Goal: Find specific page/section: Find specific page/section

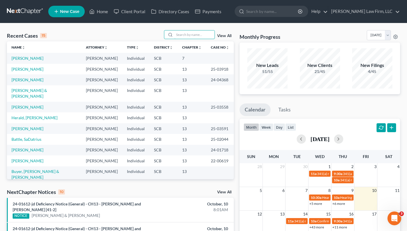
click at [187, 32] on input "search" at bounding box center [194, 34] width 40 height 8
type input "richardson"
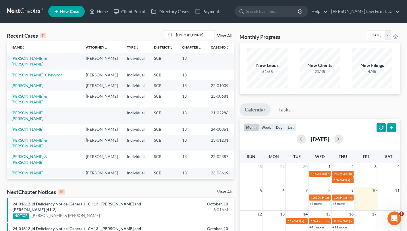
click at [47, 57] on link "[PERSON_NAME] & [PERSON_NAME]" at bounding box center [29, 61] width 36 height 11
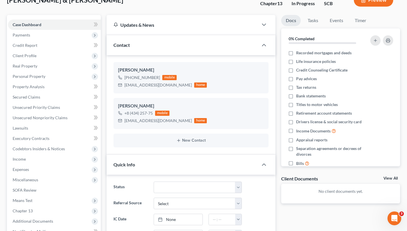
select select "0"
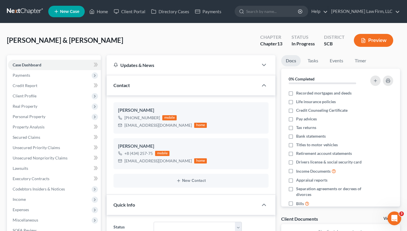
click at [274, 11] on input "search" at bounding box center [272, 11] width 53 height 11
type input "a"
type input "warad"
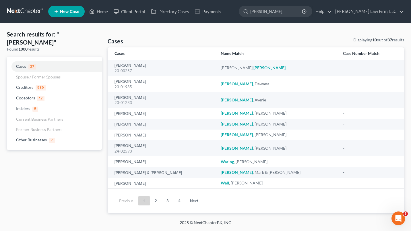
click at [274, 11] on input "warad" at bounding box center [276, 11] width 53 height 11
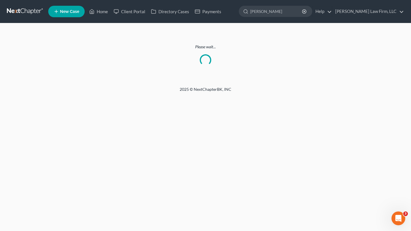
type input "ward"
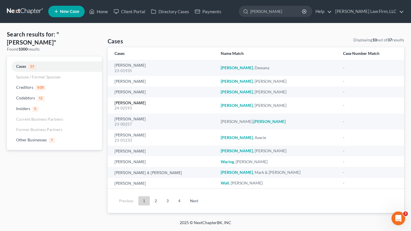
click at [129, 105] on link "Ward, Jamie" at bounding box center [129, 103] width 31 height 4
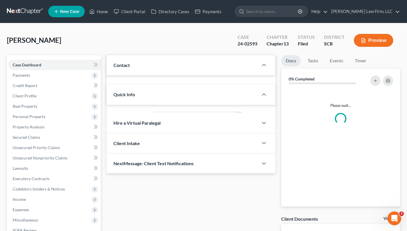
select select "0"
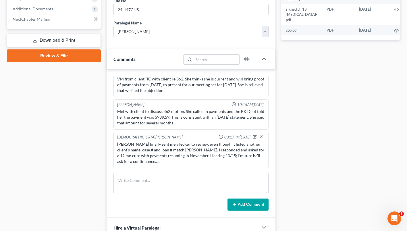
scroll to position [254, 0]
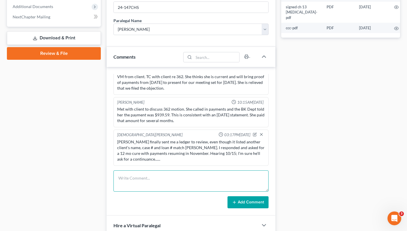
click at [134, 170] on textarea at bounding box center [190, 180] width 155 height 21
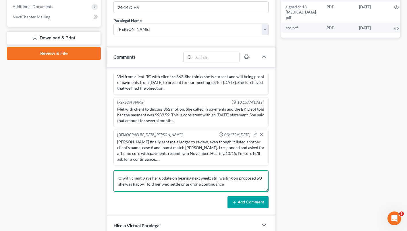
type textarea "tc with client, gave her update on hearing next week; still waiting on proposed…"
click at [236, 204] on icon at bounding box center [234, 202] width 5 height 5
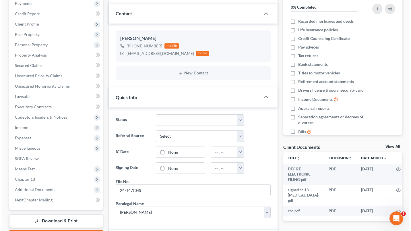
scroll to position [0, 0]
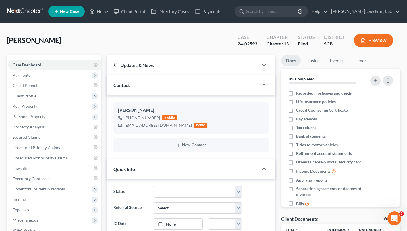
click at [283, 15] on input "search" at bounding box center [272, 11] width 53 height 11
type input "battle"
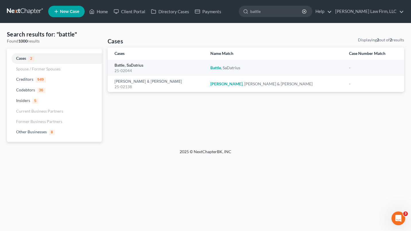
click at [124, 65] on link "Battle, SaDatrius" at bounding box center [128, 65] width 29 height 4
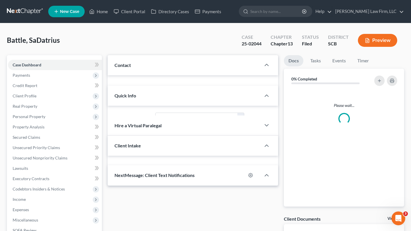
select select "0"
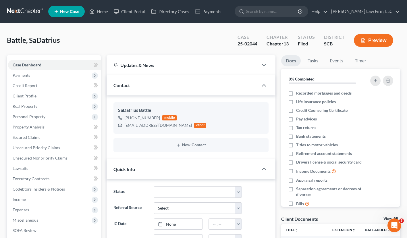
click at [266, 9] on input "search" at bounding box center [272, 11] width 53 height 11
type input "blystone"
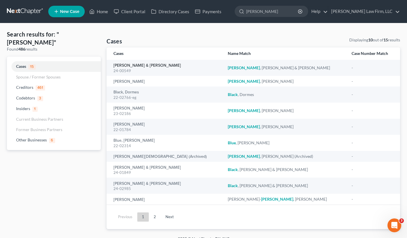
click at [142, 67] on link "Blystone, Thomas & Rachael" at bounding box center [146, 65] width 67 height 4
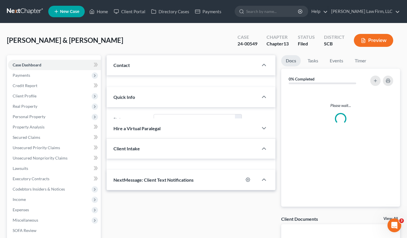
select select "0"
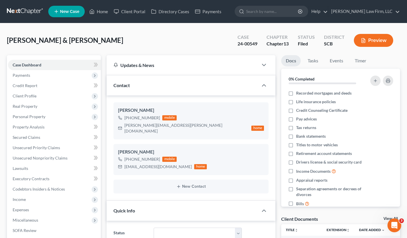
click at [276, 11] on input "search" at bounding box center [272, 11] width 53 height 11
type input "woods"
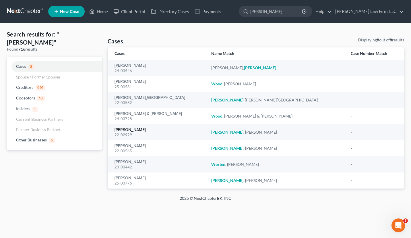
click at [126, 132] on link "[PERSON_NAME]" at bounding box center [129, 130] width 31 height 4
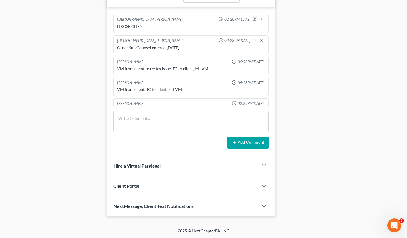
scroll to position [353, 0]
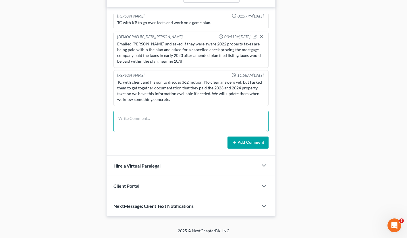
click at [142, 115] on textarea at bounding box center [190, 120] width 155 height 21
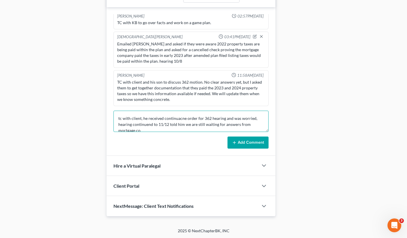
scroll to position [1, 0]
type textarea "tc with client, he received continuance order for 362 hearing and was worried, …"
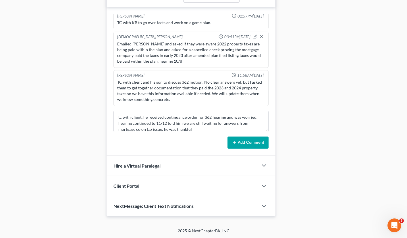
click at [245, 139] on button "Add Comment" at bounding box center [247, 142] width 41 height 12
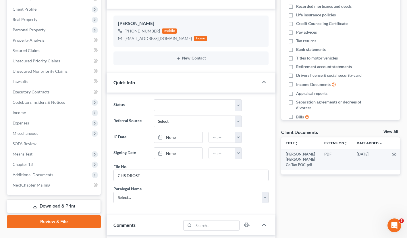
scroll to position [2, 0]
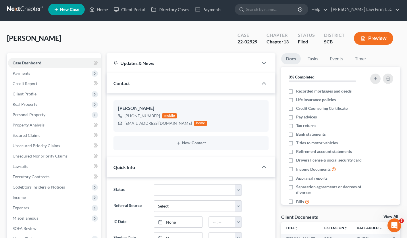
click at [270, 10] on input "search" at bounding box center [272, 9] width 53 height 11
type input "washington"
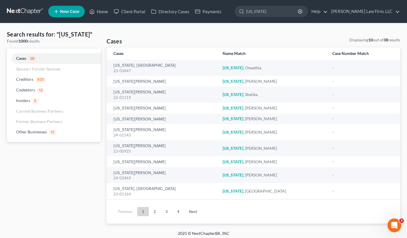
click at [152, 211] on link "2" at bounding box center [154, 211] width 11 height 9
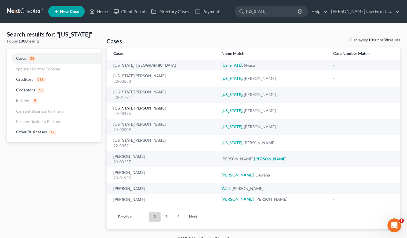
click at [127, 107] on link "[US_STATE][PERSON_NAME]" at bounding box center [139, 108] width 52 height 4
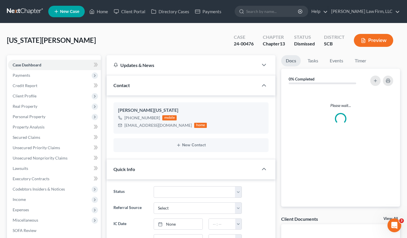
select select "0"
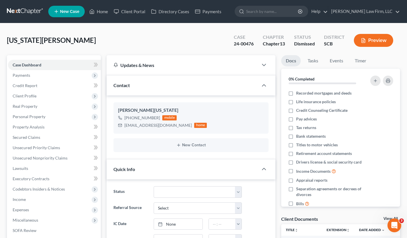
click at [28, 7] on link at bounding box center [25, 11] width 37 height 10
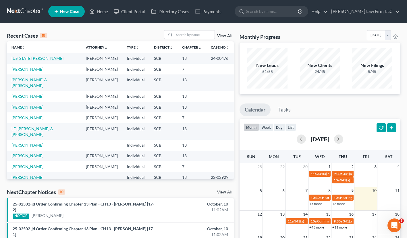
click at [40, 57] on link "[US_STATE][PERSON_NAME]" at bounding box center [37, 58] width 52 height 5
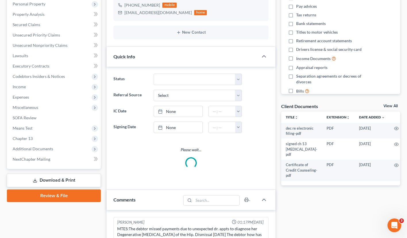
select select "0"
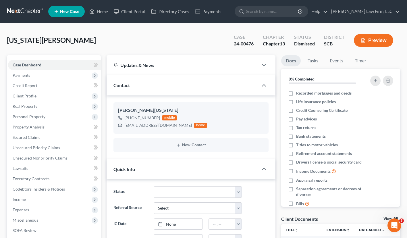
click at [25, 14] on link at bounding box center [25, 11] width 37 height 10
